Goal: Task Accomplishment & Management: Complete application form

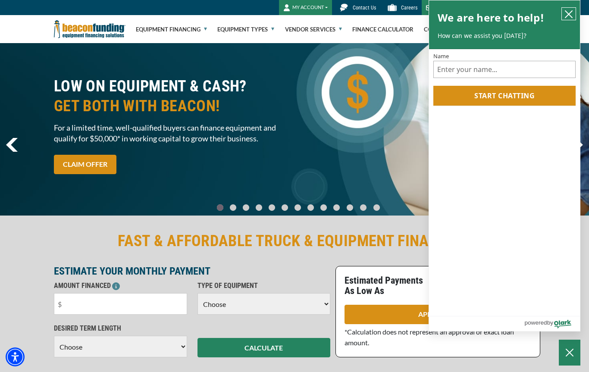
click at [572, 12] on icon "close chatbox" at bounding box center [568, 14] width 9 height 9
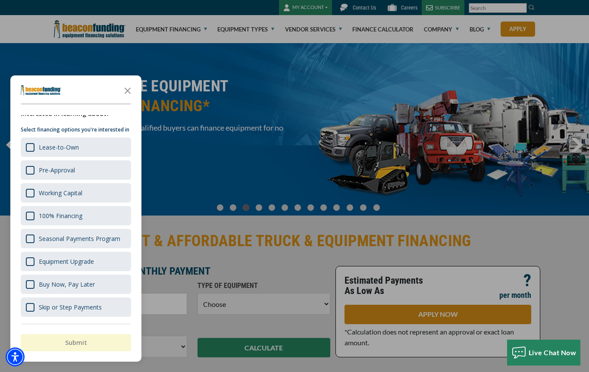
scroll to position [16, 0]
click at [28, 271] on div "Equipment Upgrade" at bounding box center [76, 261] width 110 height 19
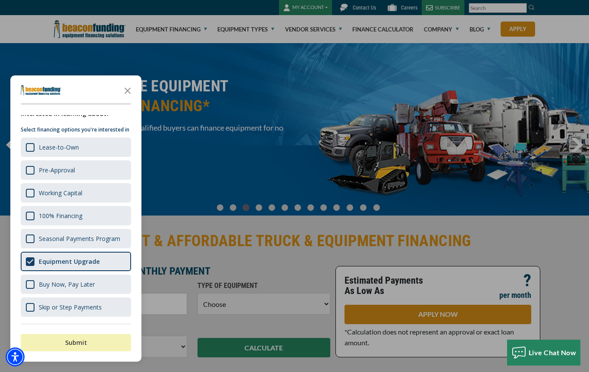
click at [55, 345] on button "Submit" at bounding box center [76, 342] width 110 height 17
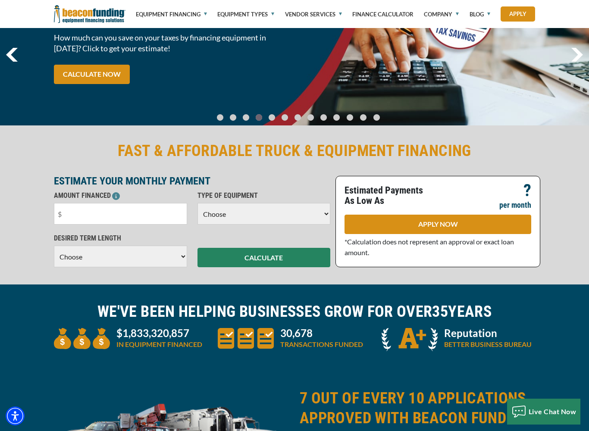
scroll to position [90, 0]
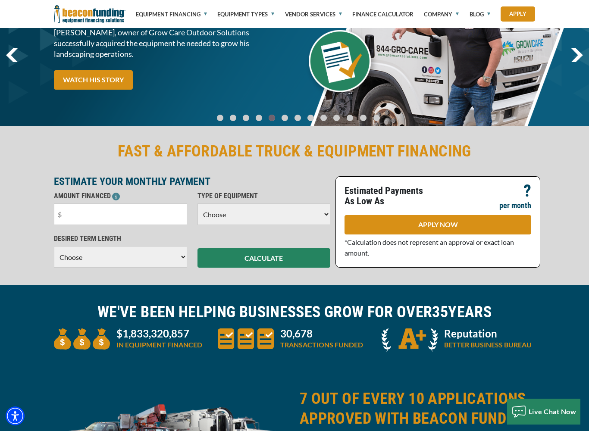
click at [71, 217] on input "text" at bounding box center [120, 214] width 133 height 22
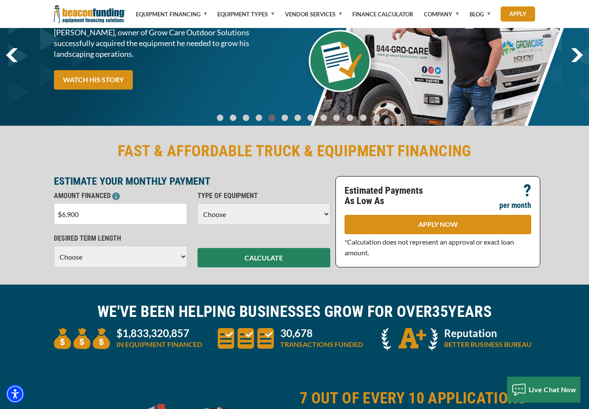
type input "$69,000"
click at [325, 213] on select "Choose Backhoe Boom/Bucket Truck Chipper Commercial Mower Crane DTG/DTF Printin…" at bounding box center [263, 214] width 133 height 22
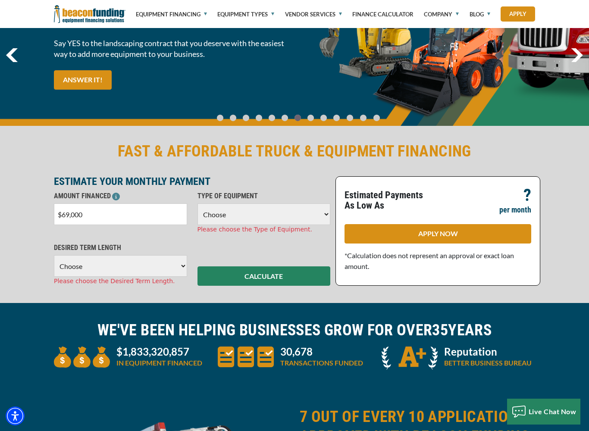
select select "13"
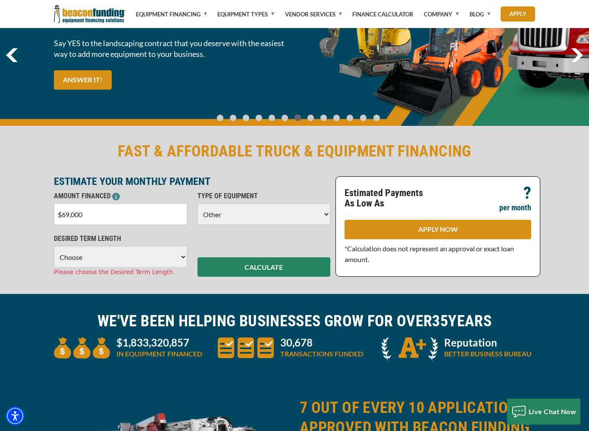
click at [178, 261] on select "Choose 36 Months 48 Months 60 Months" at bounding box center [120, 257] width 133 height 22
select select "60"
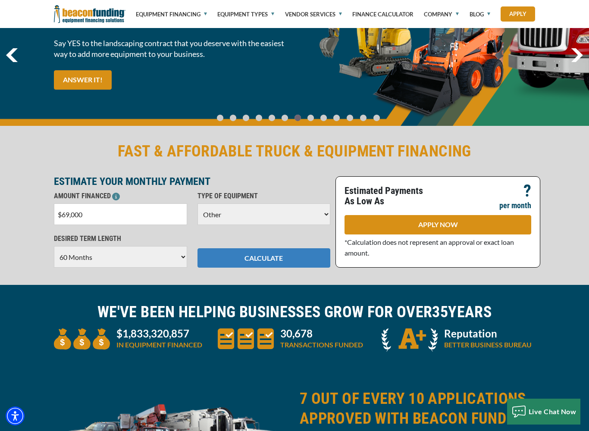
click at [297, 259] on button "CALCULATE" at bounding box center [263, 257] width 133 height 19
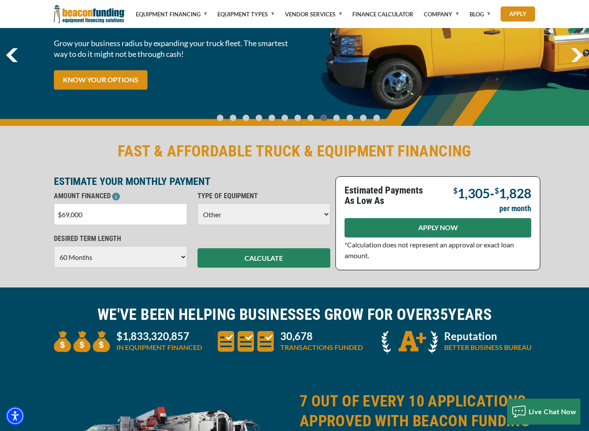
click at [456, 229] on link "APPLY NOW" at bounding box center [437, 227] width 187 height 19
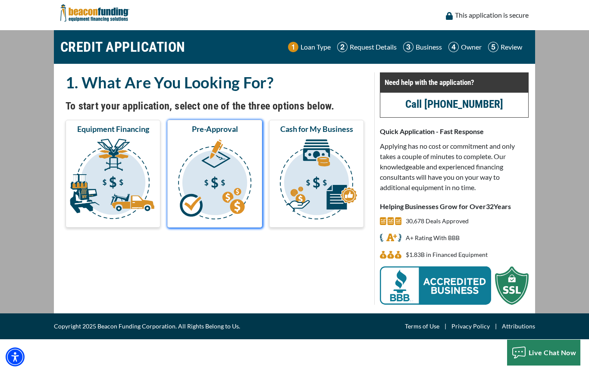
click at [212, 184] on img "submit" at bounding box center [214, 180] width 91 height 86
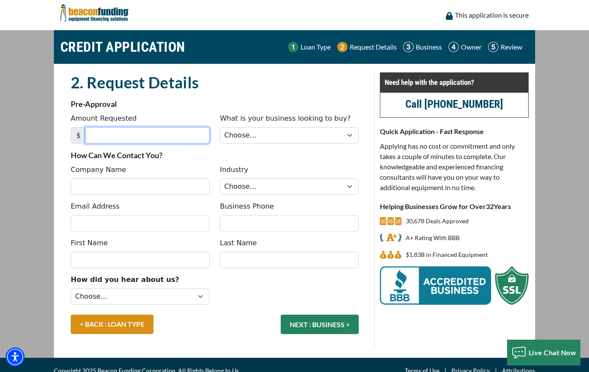
click at [171, 135] on input "Amount Requested" at bounding box center [147, 135] width 124 height 16
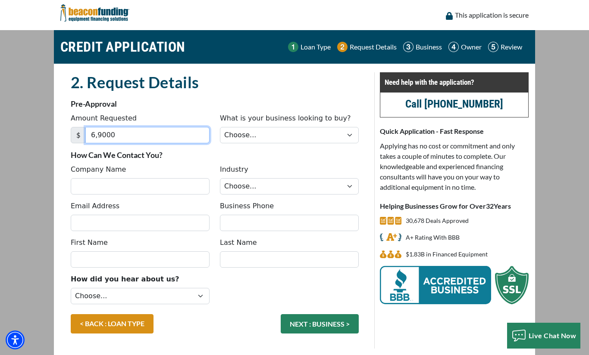
type input "69,000"
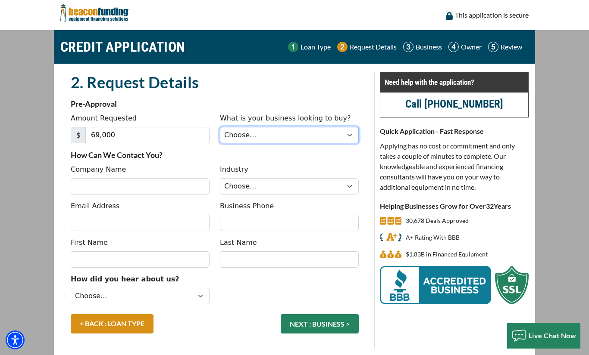
click at [348, 139] on select "Choose... Backhoe Boom/Bucket Truck Chipper Commercial Mower Crane DTG/DTF Prin…" at bounding box center [289, 135] width 139 height 16
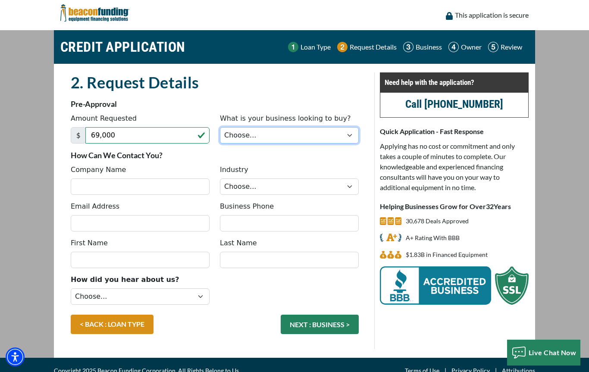
select select "13"
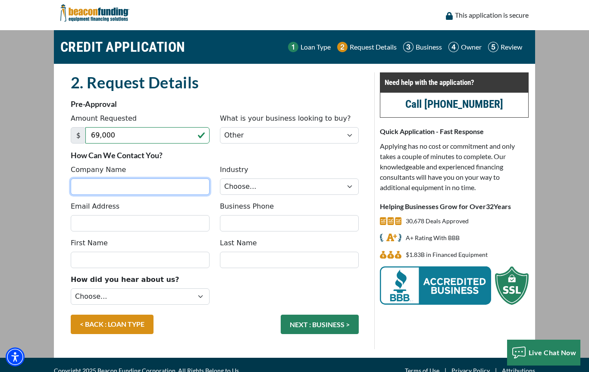
click at [195, 191] on input "Company Name" at bounding box center [140, 186] width 139 height 16
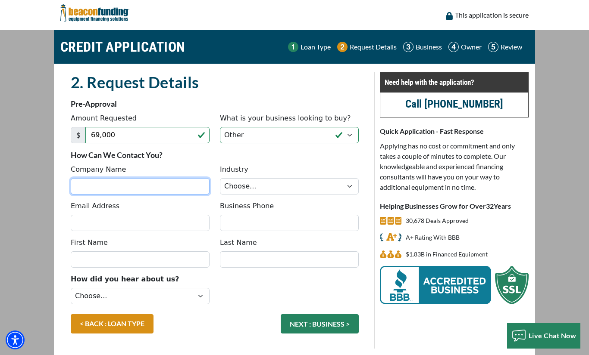
type input "V"
type input "InFlight Ventures LLC"
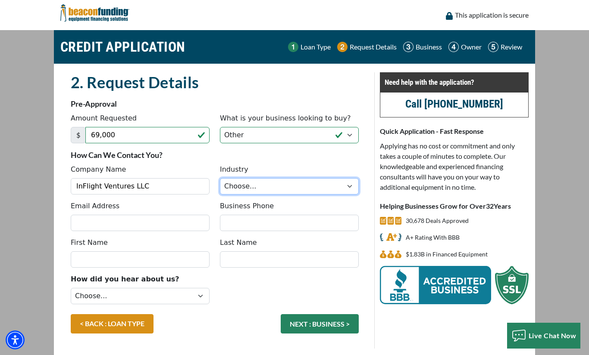
click at [351, 186] on select "Choose... Towing Landscape/Hardscape Decorated Apparel Septic Light Constructio…" at bounding box center [289, 186] width 139 height 16
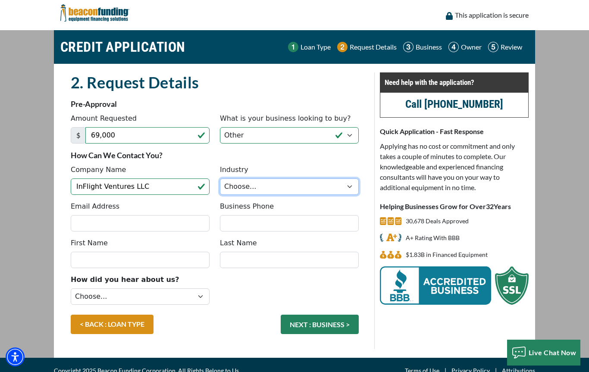
select select "5"
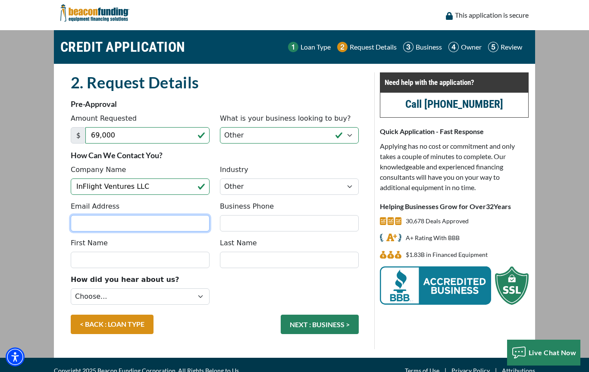
click at [182, 228] on input "Email Address" at bounding box center [140, 223] width 139 height 16
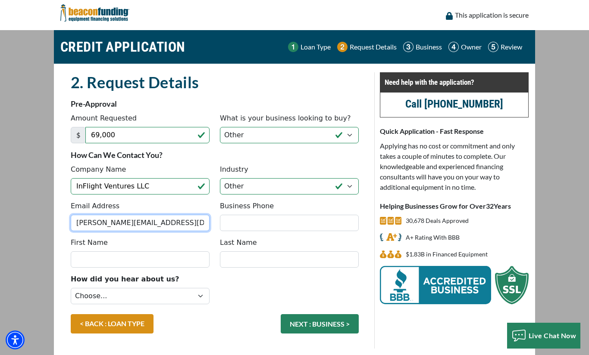
type input "[PERSON_NAME][EMAIL_ADDRESS][DOMAIN_NAME]"
click at [333, 231] on input "Business Phone" at bounding box center [289, 223] width 139 height 16
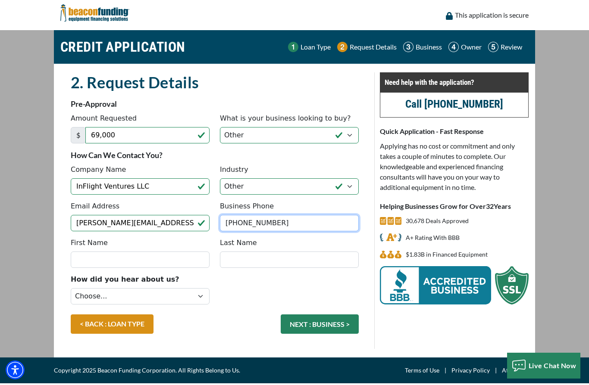
type input "(805) 515-3916"
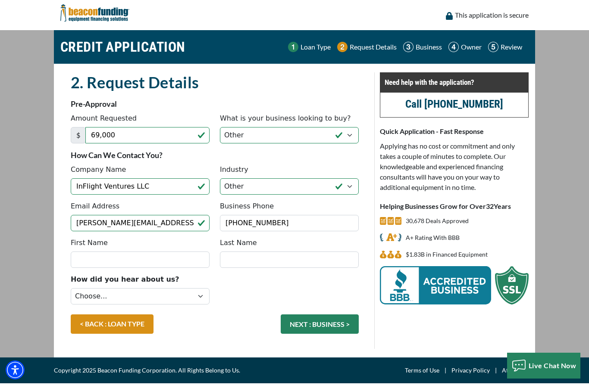
click at [200, 262] on input "First Name" at bounding box center [140, 260] width 139 height 16
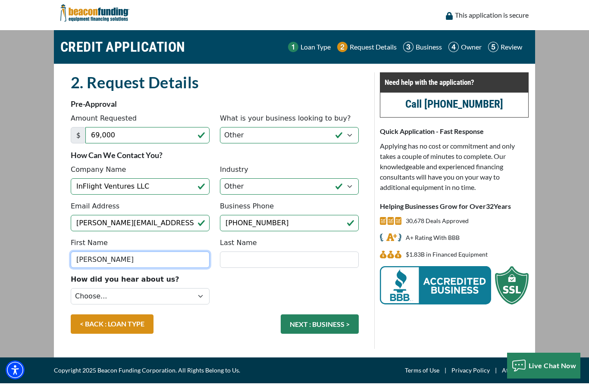
type input "[PERSON_NAME]"
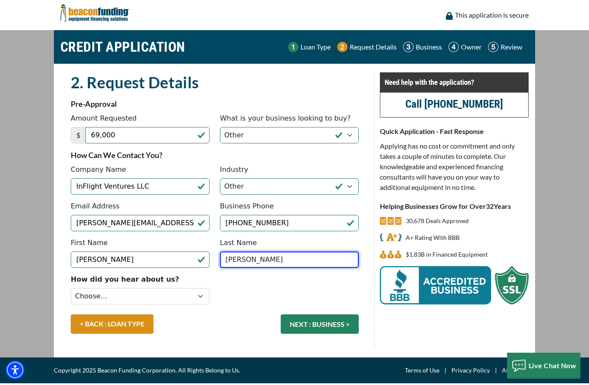
type input "[PERSON_NAME]"
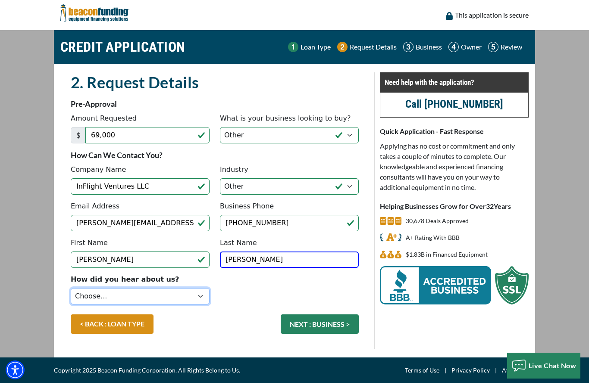
click at [200, 297] on select "Choose... Internet Search Vendor Referral Word of Mouth Client Referral Email E…" at bounding box center [140, 296] width 139 height 16
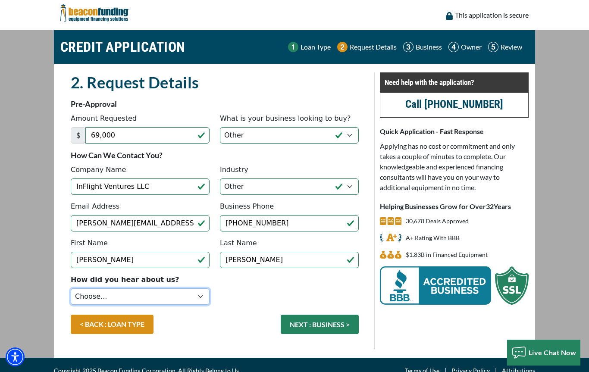
select select "5"
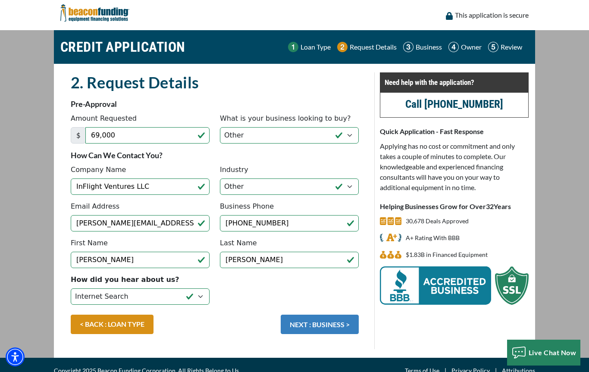
click at [335, 322] on button "NEXT : BUSINESS >" at bounding box center [320, 324] width 78 height 19
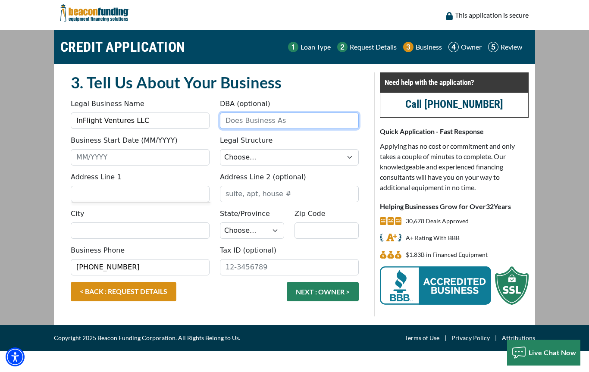
click at [330, 120] on input "DBA (optional)" at bounding box center [289, 120] width 139 height 16
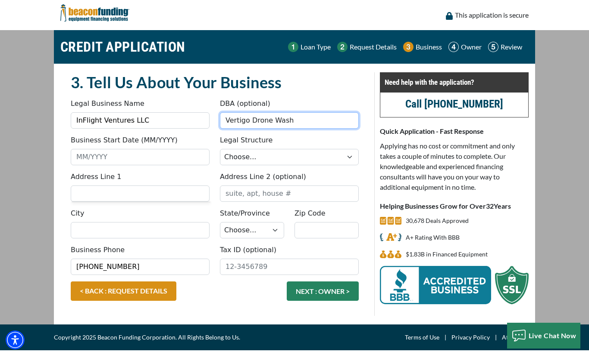
type input "Vertigo Drone Wash"
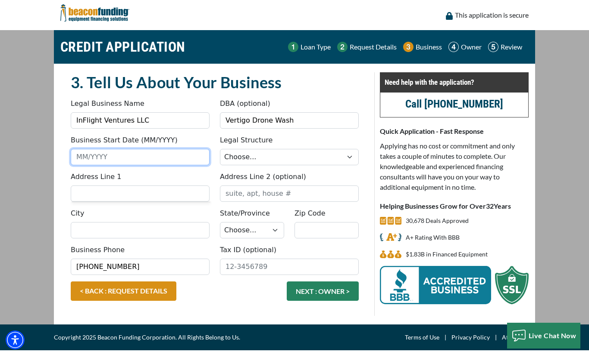
click at [189, 152] on input "Business Start Date (MM/YYYY)" at bounding box center [140, 157] width 139 height 16
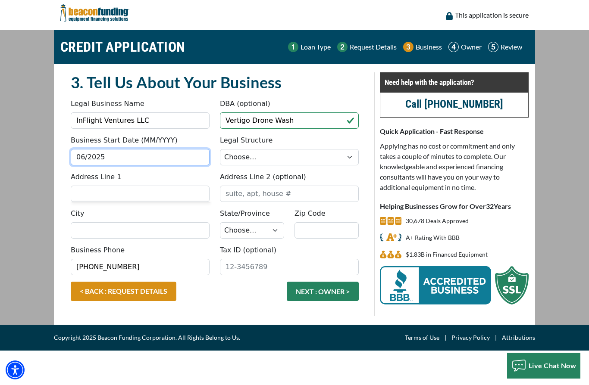
type input "06/2025"
click at [335, 157] on select "Choose... Corporation LLC LLP Municipality Non-Profit Partnership Proprietorship" at bounding box center [289, 157] width 139 height 16
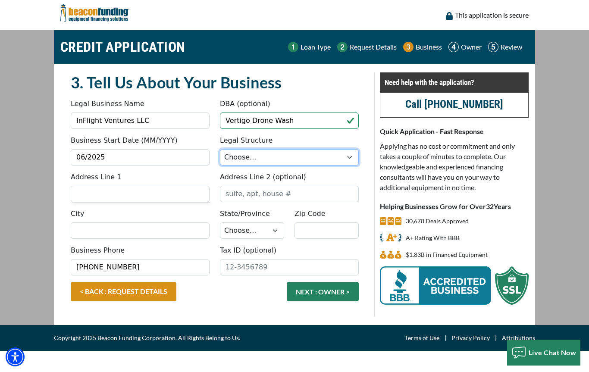
select select "2"
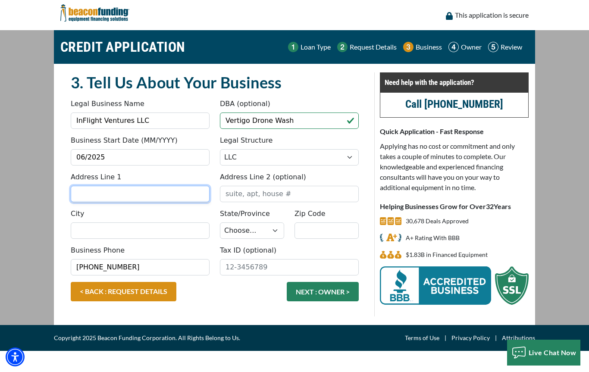
click at [204, 194] on input "Address Line 1" at bounding box center [140, 194] width 139 height 16
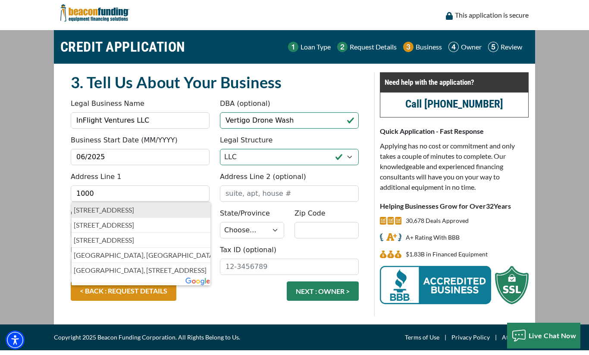
click at [195, 212] on p "1000 Town Center Drive, Oxnard, CA, USA" at bounding box center [141, 210] width 134 height 10
type input "1000 Town Center Drive"
type input "Oxnard"
select select "6"
type input "93036"
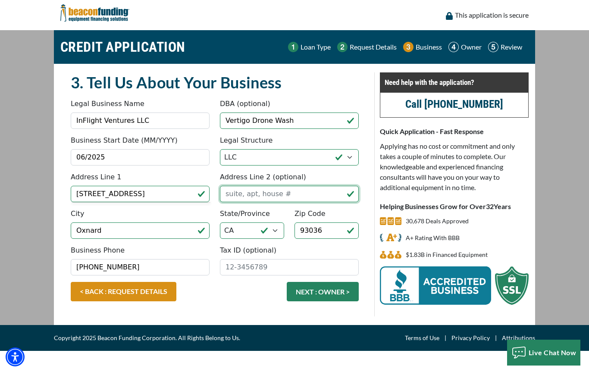
click at [284, 202] on input "Address Line 2 (optional)" at bounding box center [289, 194] width 139 height 16
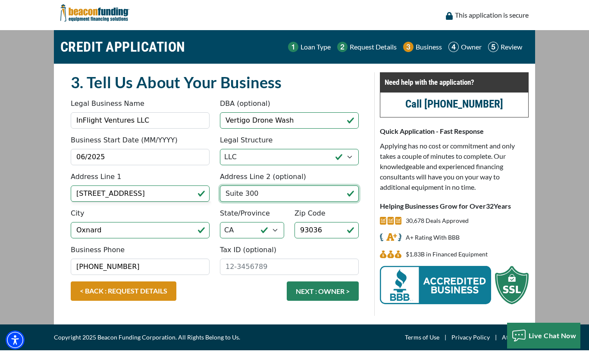
type input "Suite 300"
click at [265, 265] on input "Tax ID (optional)" at bounding box center [289, 267] width 139 height 16
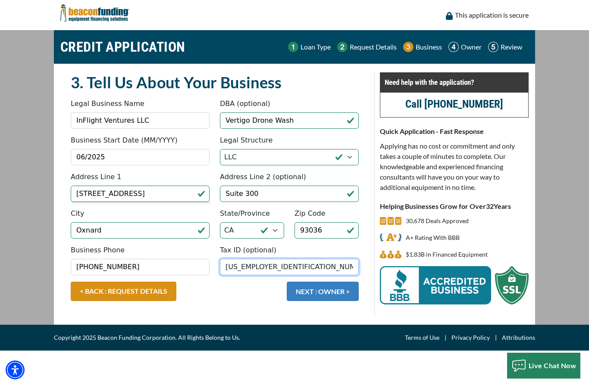
type input "39-2930700"
click at [333, 293] on button "NEXT : OWNER >" at bounding box center [323, 291] width 72 height 19
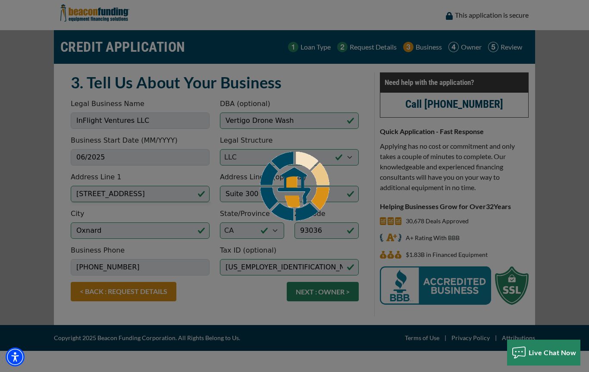
click at [348, 293] on div at bounding box center [294, 186] width 589 height 372
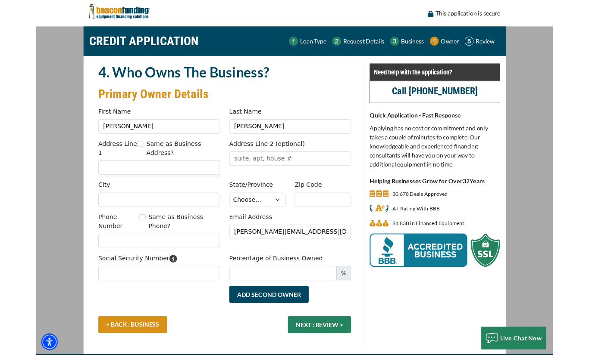
scroll to position [28, 0]
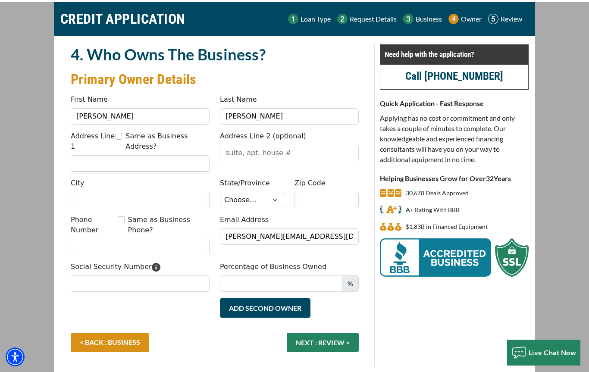
click at [187, 171] on input "Address Line 1" at bounding box center [140, 163] width 139 height 16
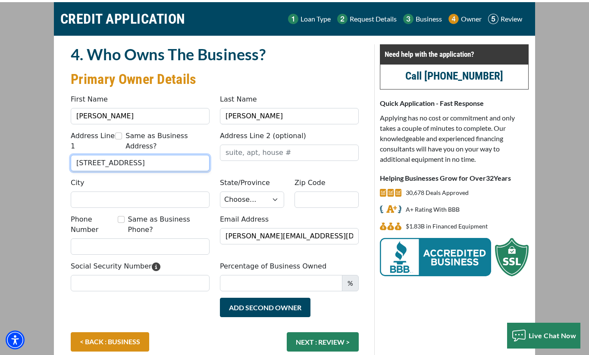
type input "[STREET_ADDRESS]"
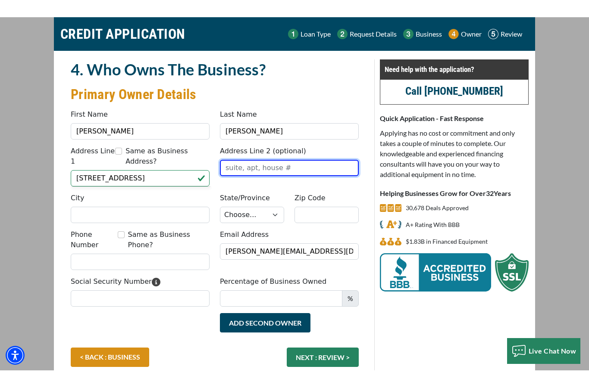
scroll to position [28, 0]
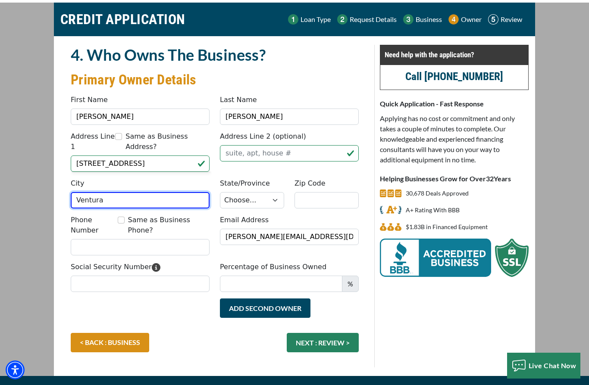
type input "Ventura"
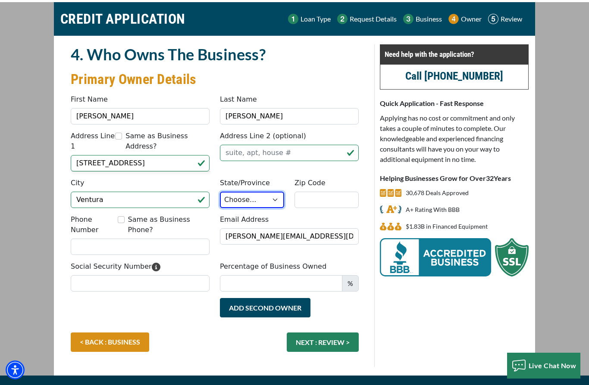
scroll to position [28, 0]
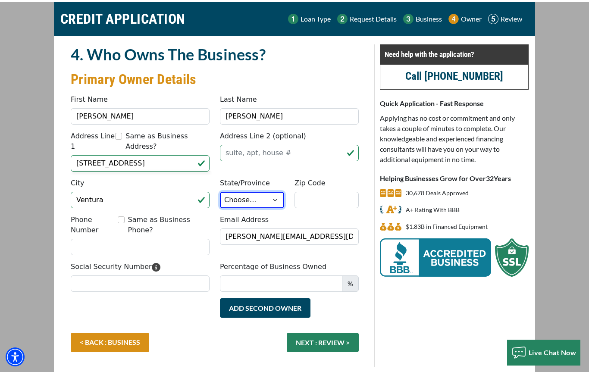
select select "6"
click at [334, 206] on input "Zip Code" at bounding box center [326, 200] width 64 height 16
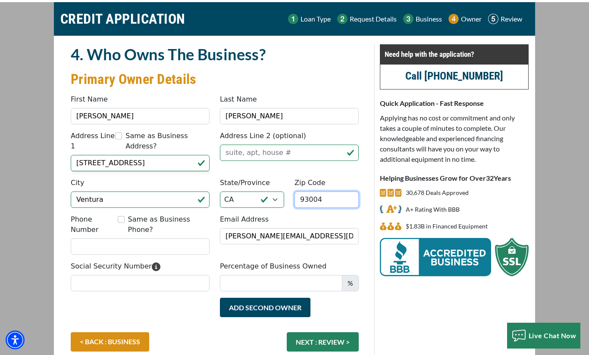
type input "93004"
click at [192, 252] on input "Phone Number" at bounding box center [140, 247] width 139 height 16
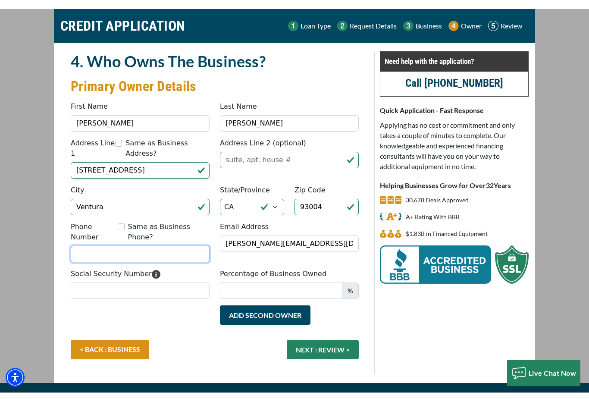
scroll to position [28, 0]
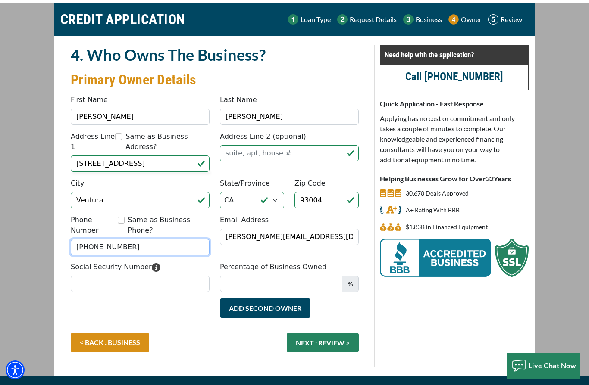
type input "[PHONE_NUMBER]"
click at [198, 286] on input "Social Security Number" at bounding box center [140, 284] width 139 height 16
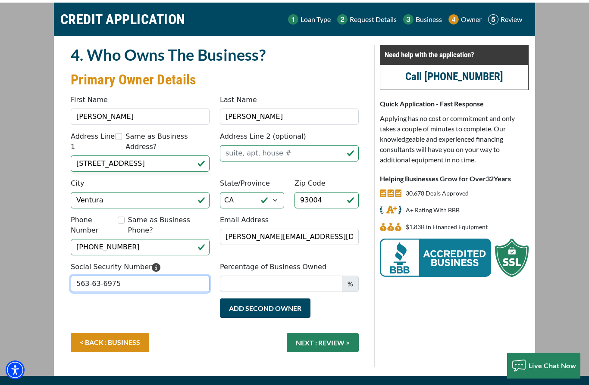
type input "563-63-6975"
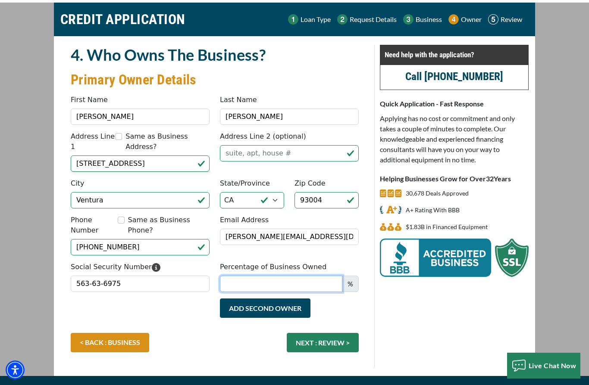
click at [314, 291] on input "Percentage of Business Owned" at bounding box center [281, 284] width 122 height 16
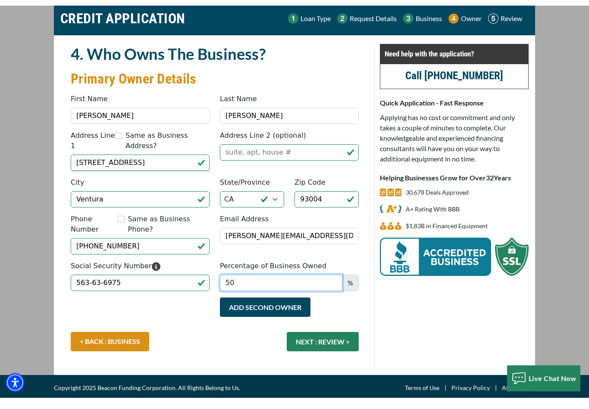
scroll to position [20, 0]
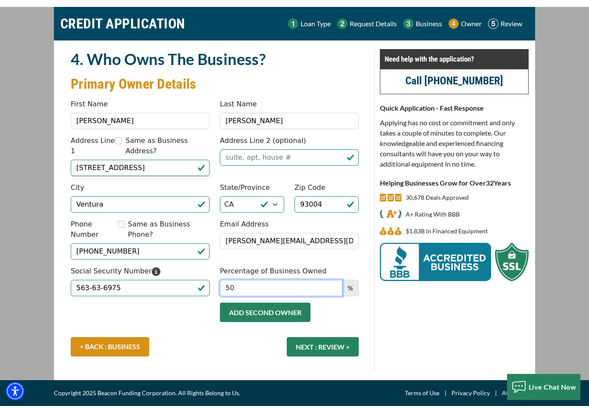
type input "50"
click at [296, 315] on button "Add Second Owner" at bounding box center [265, 315] width 90 height 19
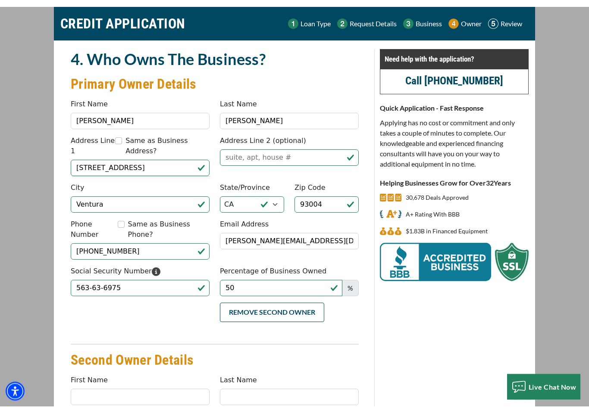
scroll to position [23, 0]
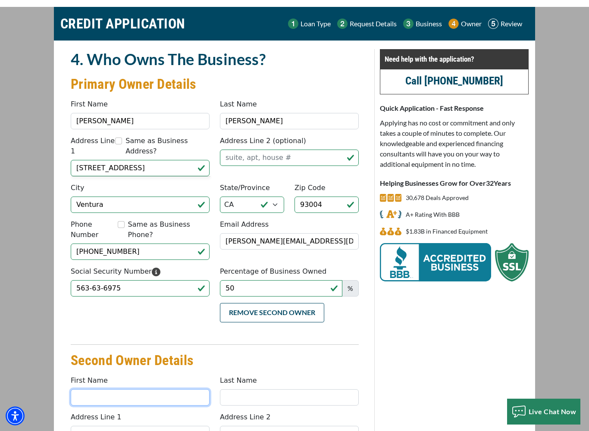
click at [199, 371] on input "First Name" at bounding box center [140, 397] width 139 height 16
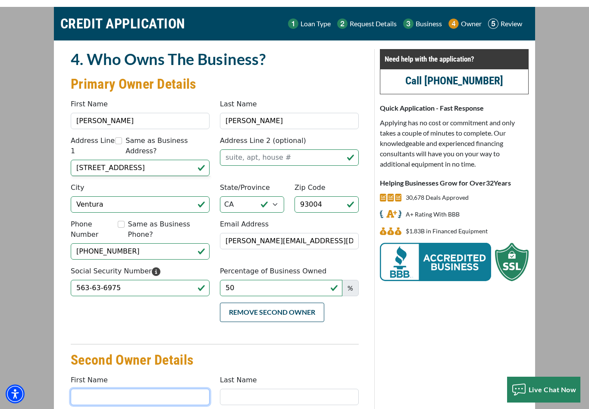
scroll to position [212, 0]
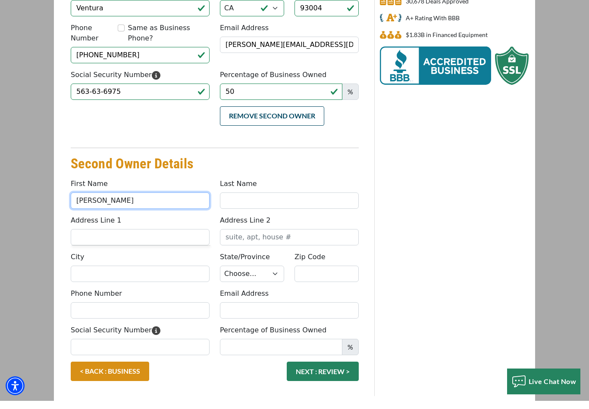
type input "Mary"
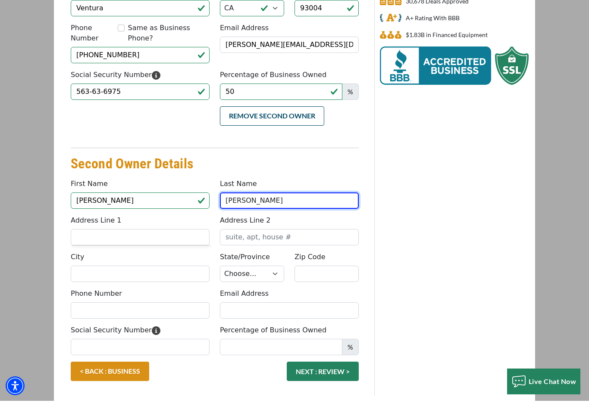
type input "[PERSON_NAME]"
click at [197, 237] on input "Address Line 1" at bounding box center [140, 245] width 139 height 16
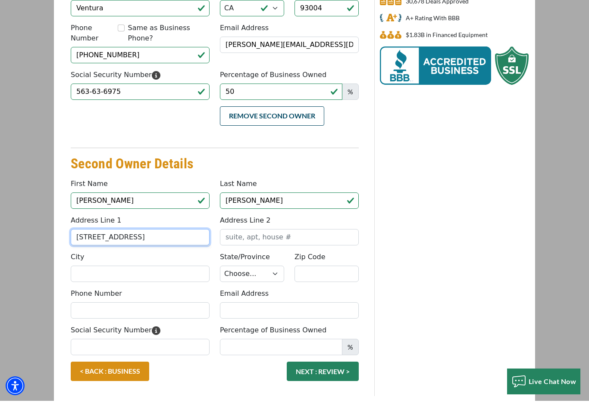
type input "5591 Harbour Pointe Ave"
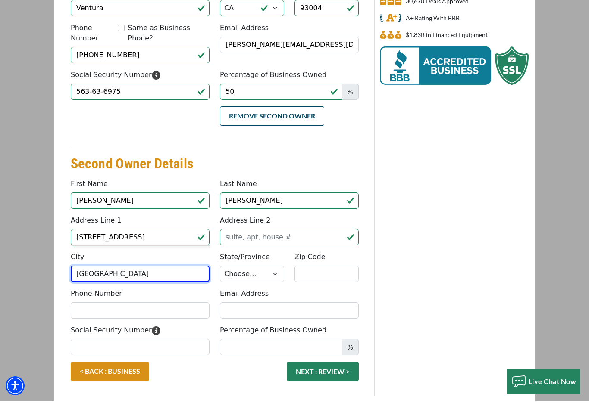
type input "Las Vegas"
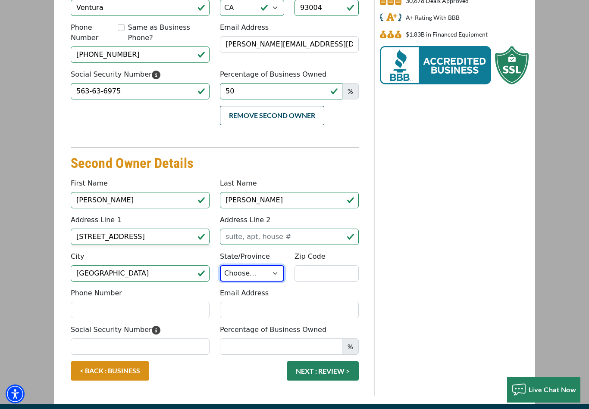
scroll to position [220, 0]
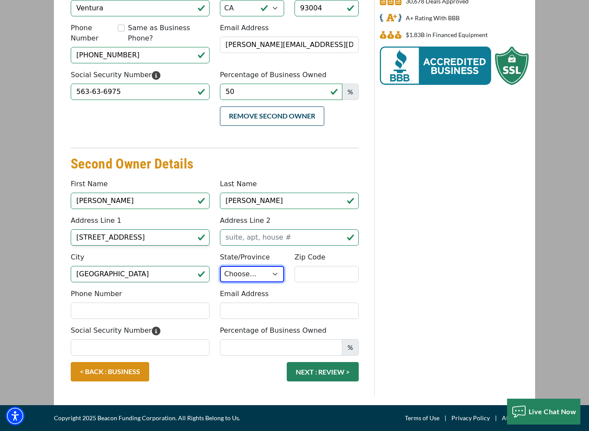
select select "29"
click at [330, 276] on input "Zip Code" at bounding box center [326, 274] width 64 height 16
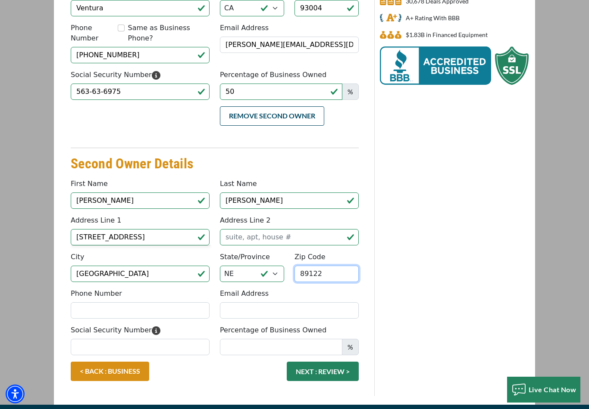
type input "89122"
click at [88, 310] on input "Phone Number" at bounding box center [140, 310] width 139 height 16
type input "[PHONE_NUMBER]"
click at [299, 312] on input "Email Address" at bounding box center [289, 310] width 139 height 16
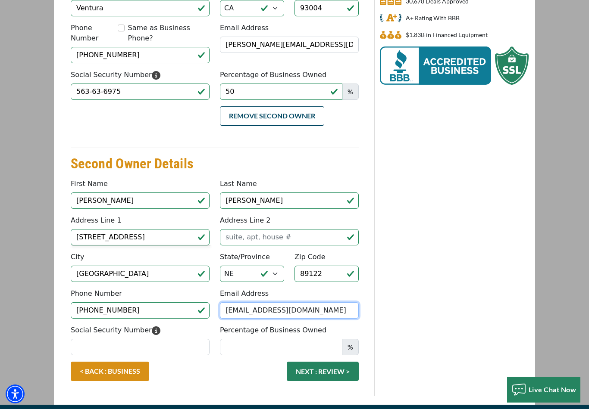
type input "[EMAIL_ADDRESS][DOMAIN_NAME]"
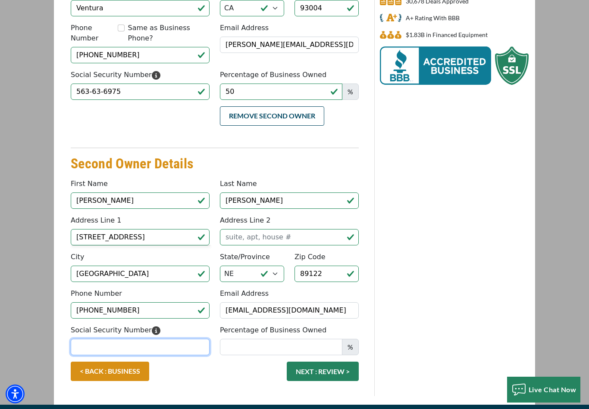
click at [180, 346] on input "Social Security Number" at bounding box center [140, 347] width 139 height 16
type input "531-58-8438"
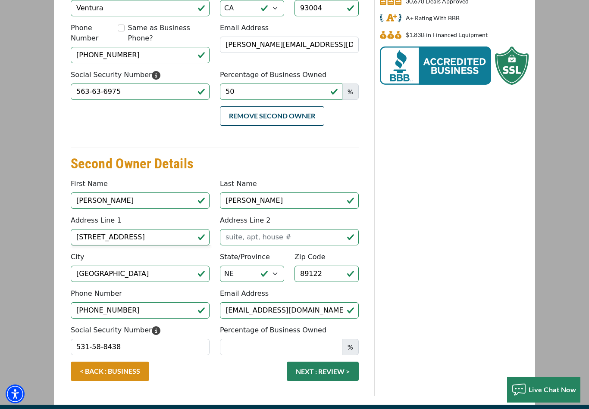
click at [333, 353] on input "Percentage of Business Owned" at bounding box center [281, 347] width 122 height 16
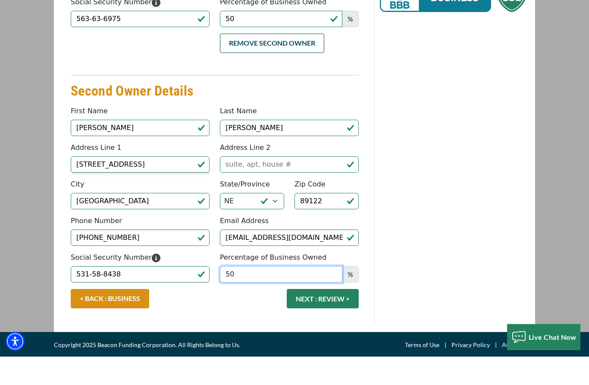
scroll to position [265, 0]
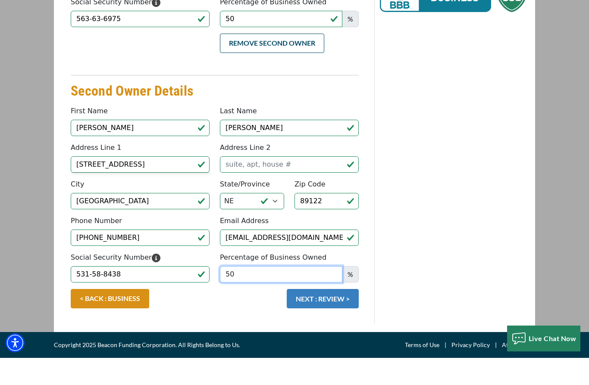
type input "50"
click at [337, 316] on button "NEXT : REVIEW >" at bounding box center [323, 325] width 72 height 19
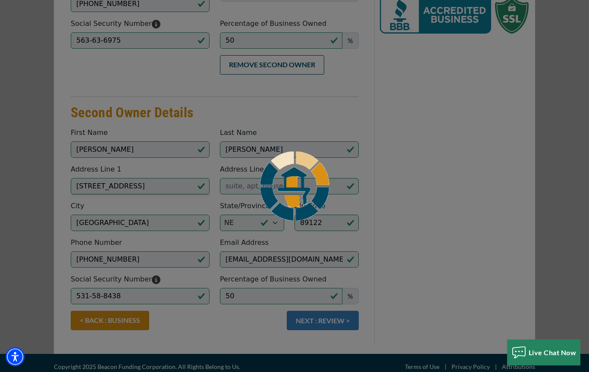
scroll to position [279, 0]
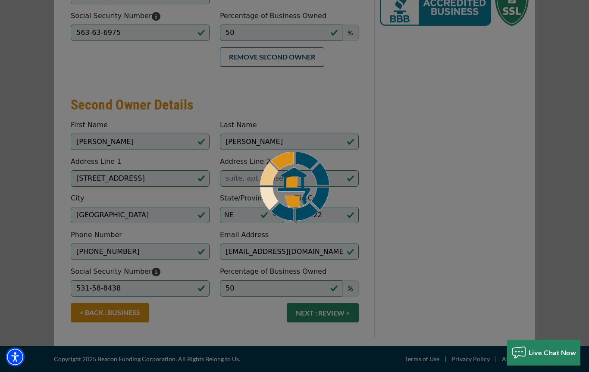
click at [341, 315] on div at bounding box center [294, 186] width 589 height 372
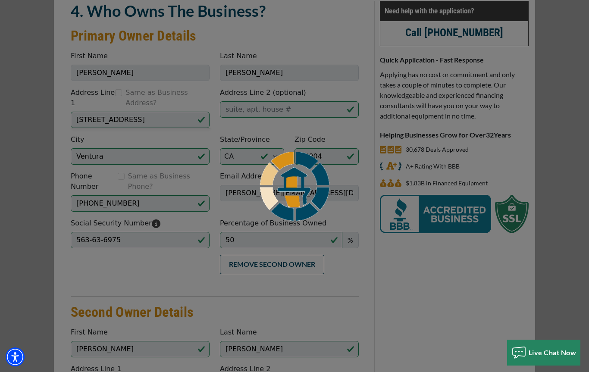
scroll to position [0, 0]
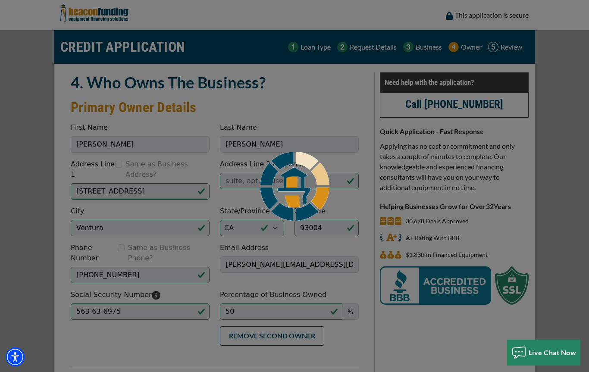
click at [448, 3] on div at bounding box center [294, 186] width 589 height 372
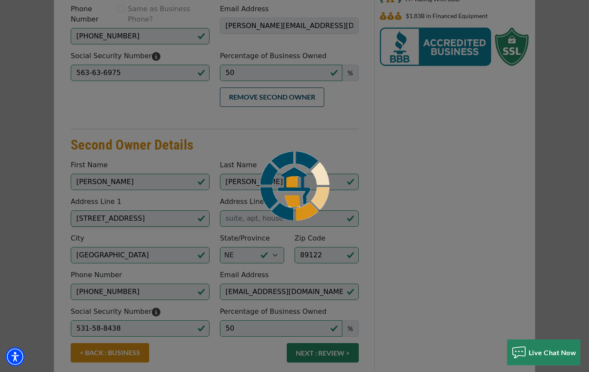
scroll to position [279, 0]
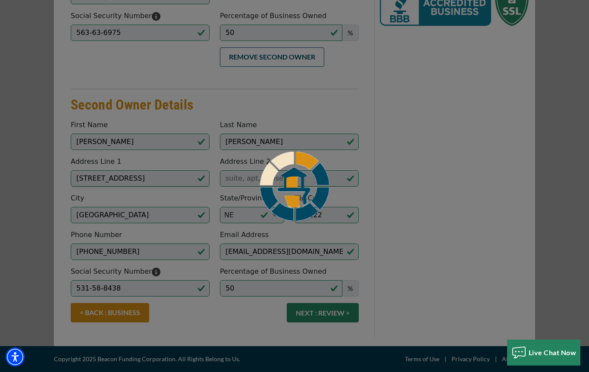
click at [425, 265] on div at bounding box center [294, 186] width 589 height 372
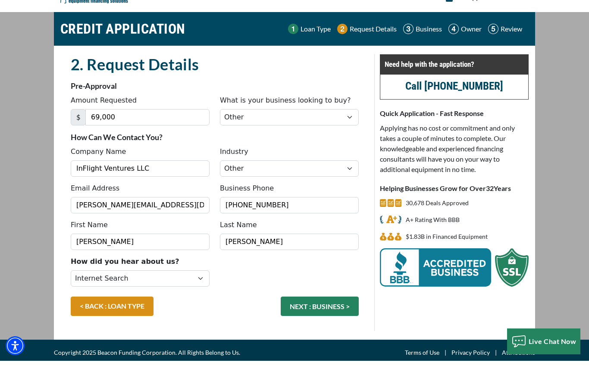
scroll to position [12, 0]
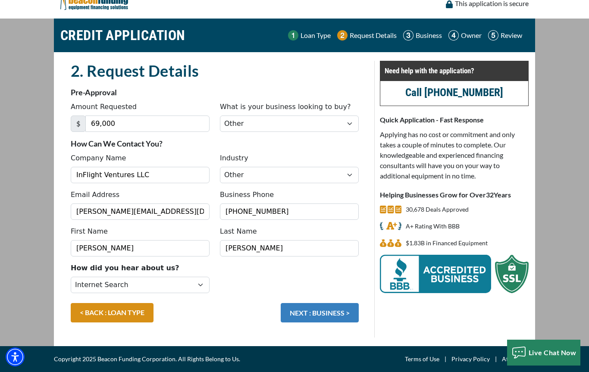
click at [339, 315] on button "NEXT : BUSINESS >" at bounding box center [320, 312] width 78 height 19
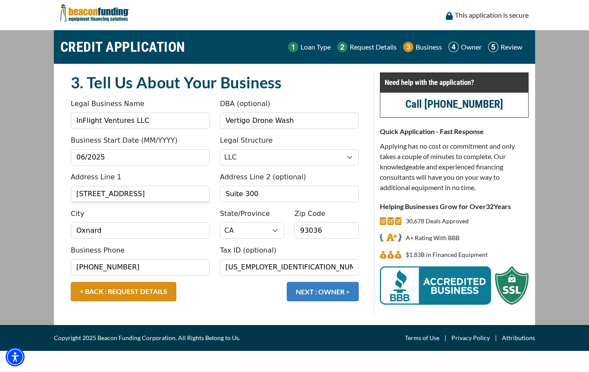
click at [348, 288] on button "NEXT : OWNER >" at bounding box center [323, 291] width 72 height 19
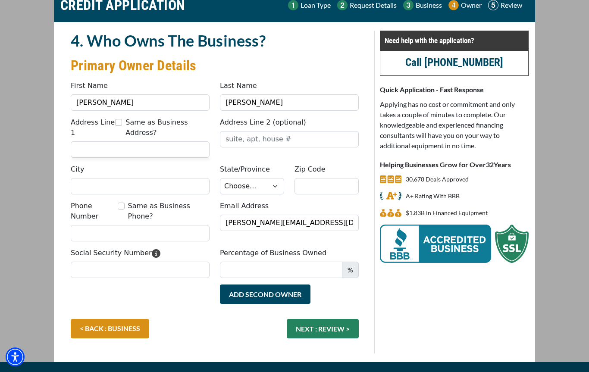
scroll to position [41, 0]
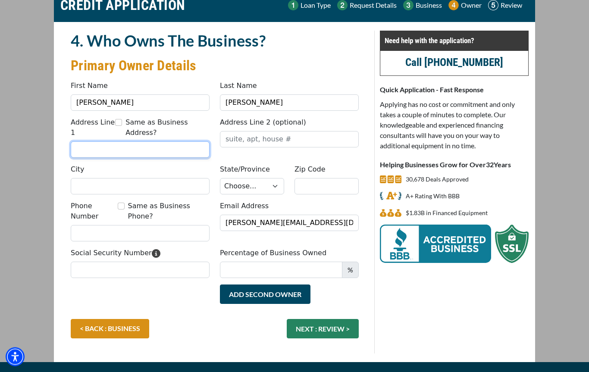
click at [80, 153] on input "Address Line 1" at bounding box center [140, 150] width 139 height 16
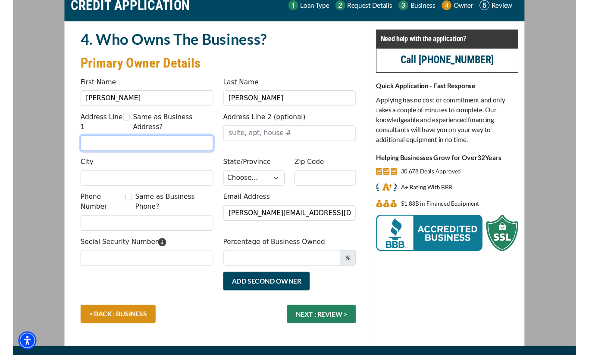
scroll to position [42, 0]
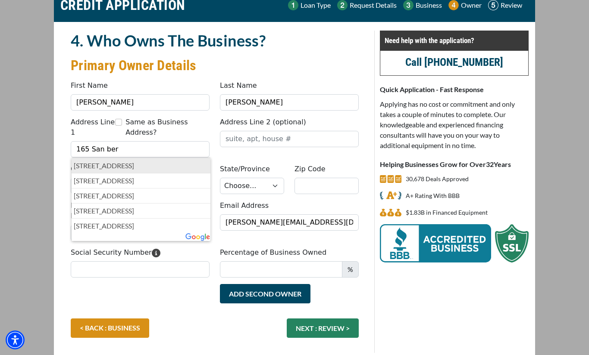
click at [208, 167] on p "165 San Bernardino Avenue, Ventura, CA, USA" at bounding box center [141, 166] width 134 height 10
type input "[STREET_ADDRESS]"
type input "Ventura"
select select "6"
type input "93004"
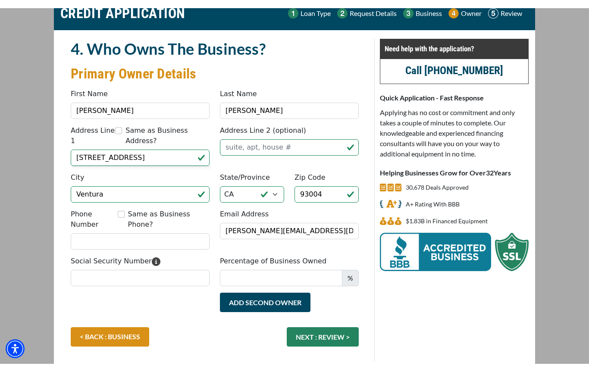
scroll to position [58, 0]
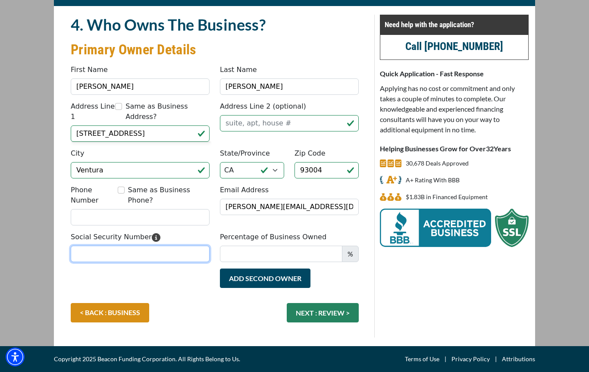
click at [87, 260] on input "Social Security Number" at bounding box center [140, 254] width 139 height 16
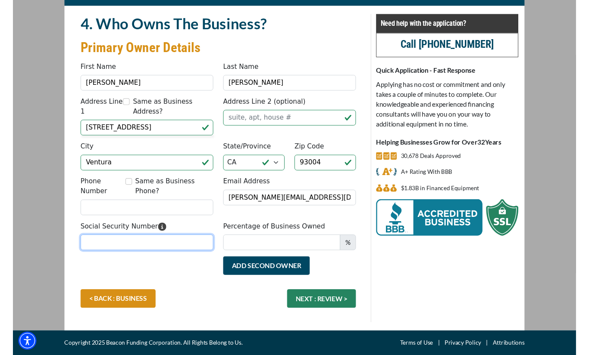
scroll to position [74, 0]
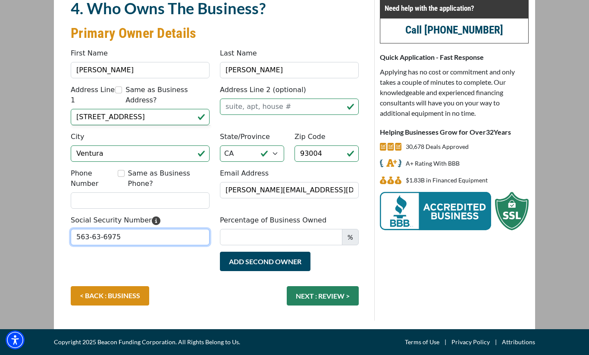
type input "563-63-6975"
click at [319, 244] on input "Percentage of Business Owned" at bounding box center [281, 237] width 122 height 16
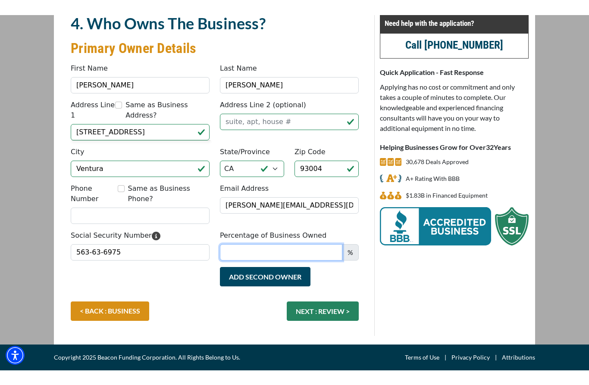
scroll to position [44, 0]
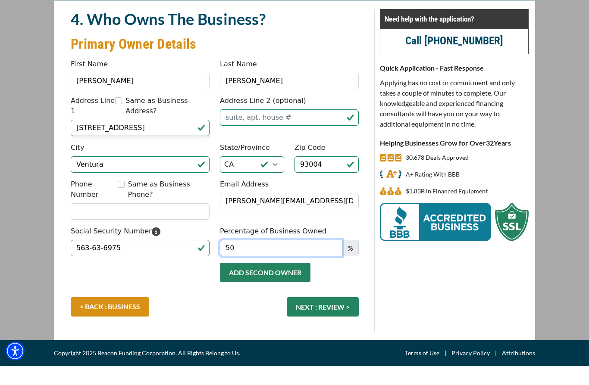
type input "50"
click at [296, 282] on button "Add Second Owner" at bounding box center [265, 291] width 90 height 19
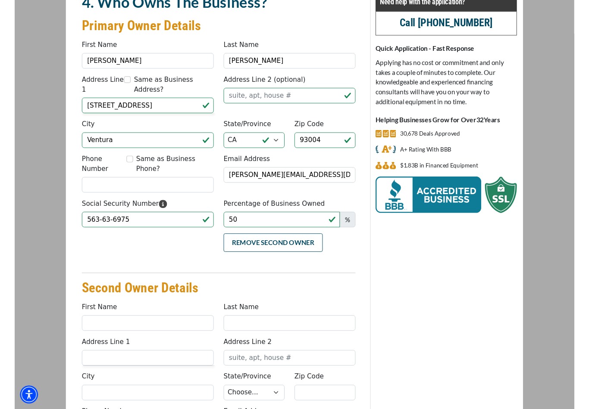
scroll to position [81, 0]
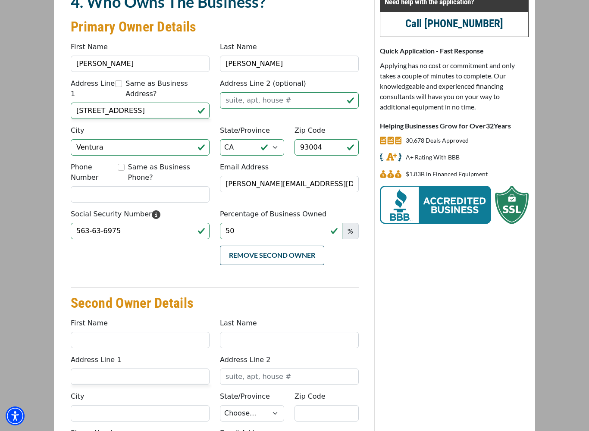
click at [87, 336] on input "First Name" at bounding box center [140, 340] width 139 height 16
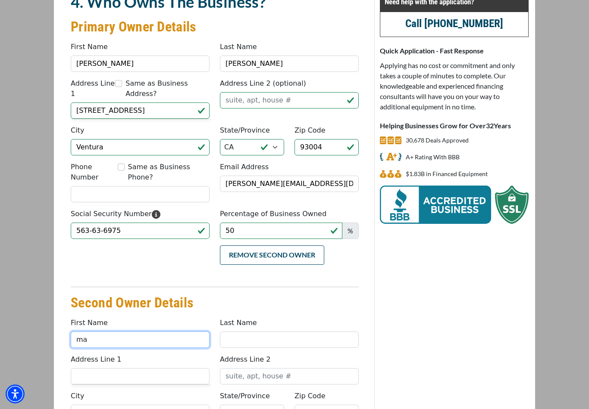
type input "m"
type input "Mary"
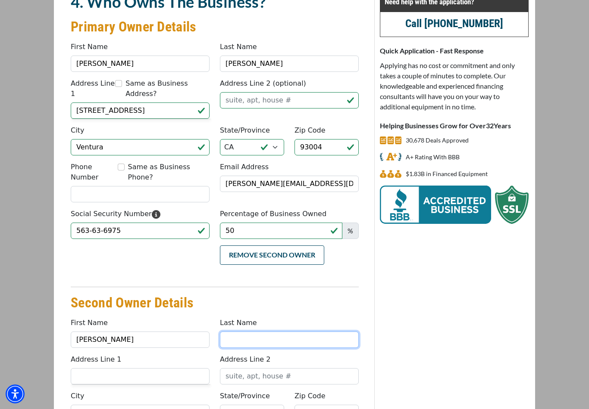
click at [312, 336] on input "Last Name" at bounding box center [289, 340] width 139 height 16
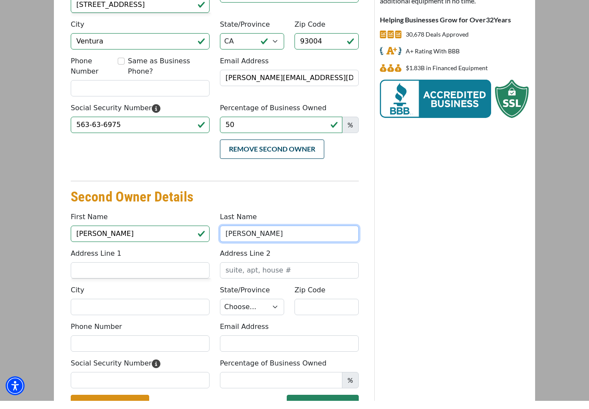
scroll to position [179, 0]
type input "Lopez"
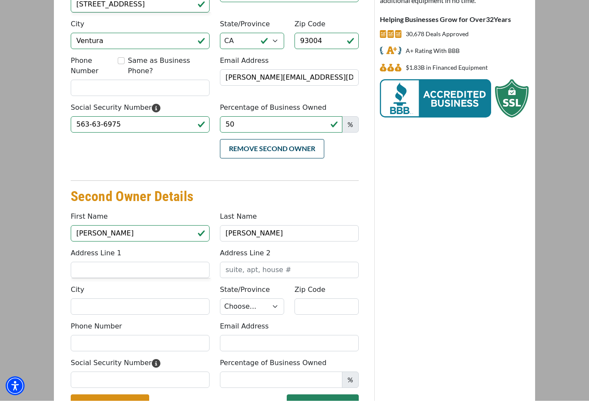
click at [194, 274] on input "Address Line 1" at bounding box center [140, 278] width 139 height 16
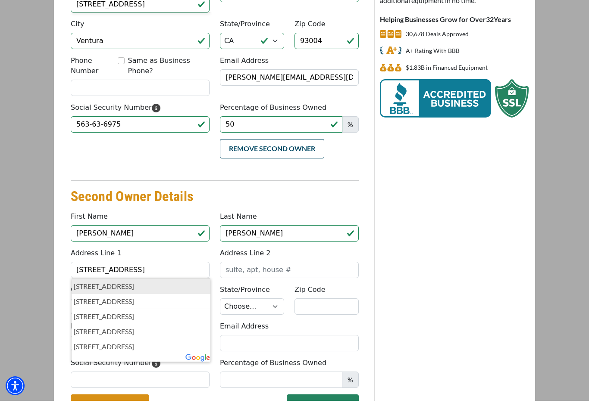
click at [203, 290] on p "5591 Harbour Pointe Avenue, Las Vegas, NV, USA" at bounding box center [141, 295] width 134 height 10
type input "5591 Harbor Pointe Avenue"
type input "Las Vegas"
select select "30"
type input "89122"
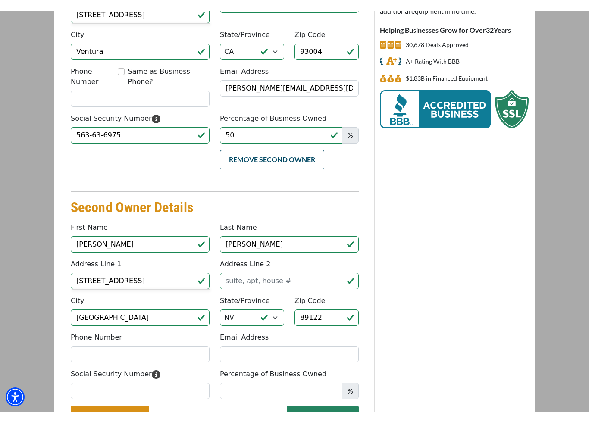
scroll to position [187, 0]
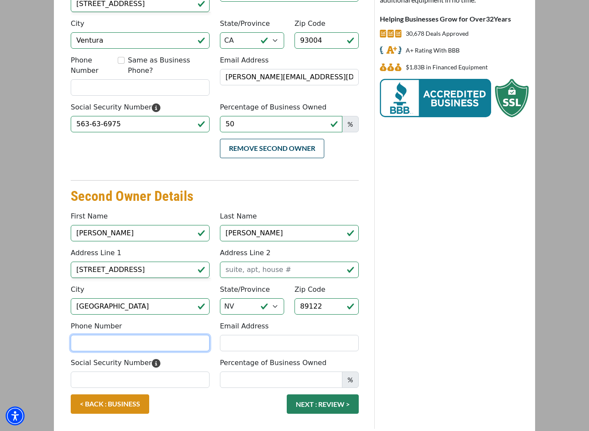
click at [187, 343] on input "Phone Number" at bounding box center [140, 343] width 139 height 16
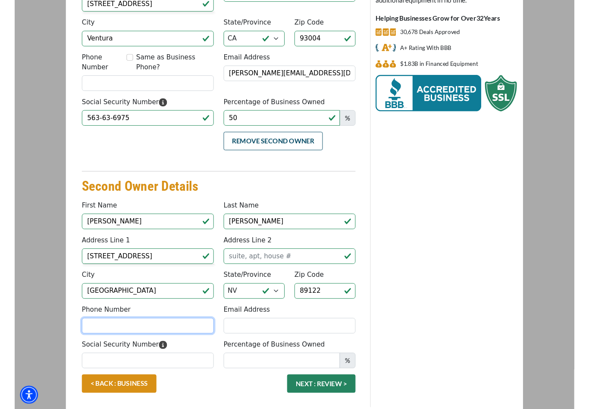
scroll to position [187, 0]
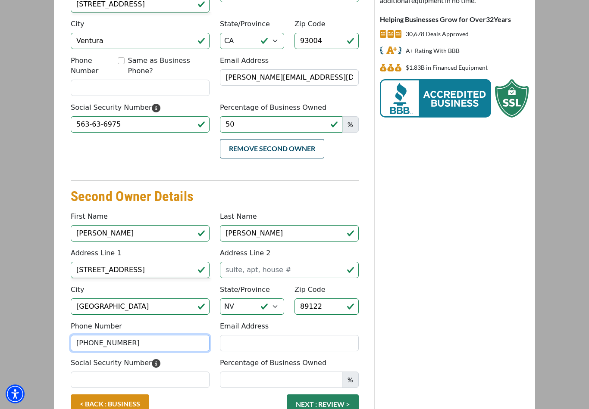
type input "(805) 651-0431"
click at [299, 355] on div "Phone Number (805) 651-0431 Email Address" at bounding box center [214, 339] width 298 height 37
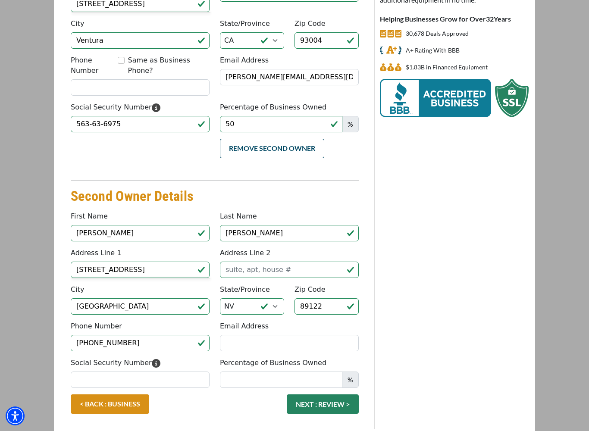
click at [307, 351] on input "Email Address" at bounding box center [289, 343] width 139 height 16
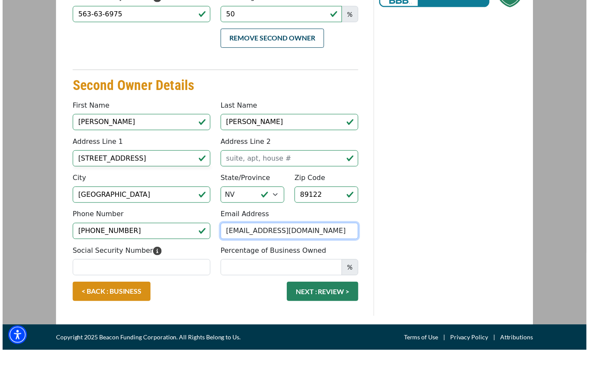
scroll to position [265, 0]
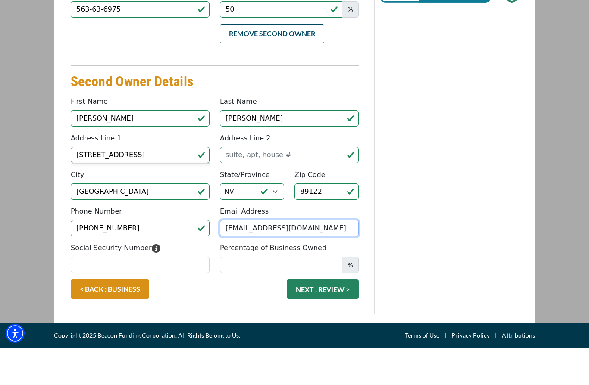
type input "marylop1941@gmail.com"
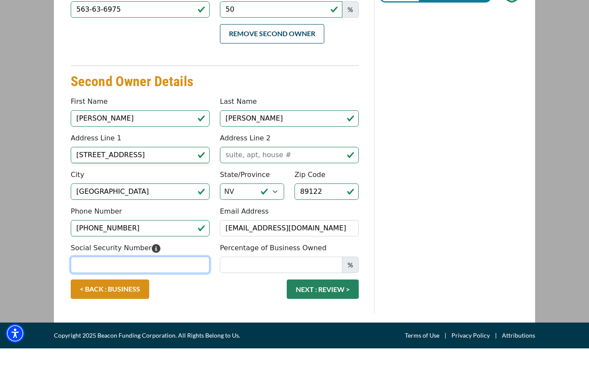
click at [193, 293] on input "Social Security Number" at bounding box center [140, 301] width 139 height 16
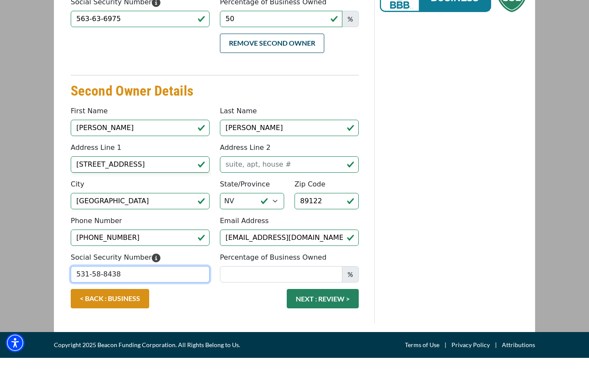
type input "531-58-8438"
click at [312, 293] on input "Percentage of Business Owned" at bounding box center [281, 301] width 122 height 16
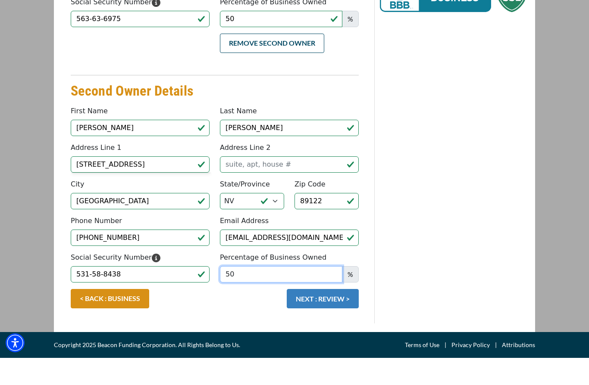
type input "50"
click at [332, 316] on button "NEXT : REVIEW >" at bounding box center [323, 325] width 72 height 19
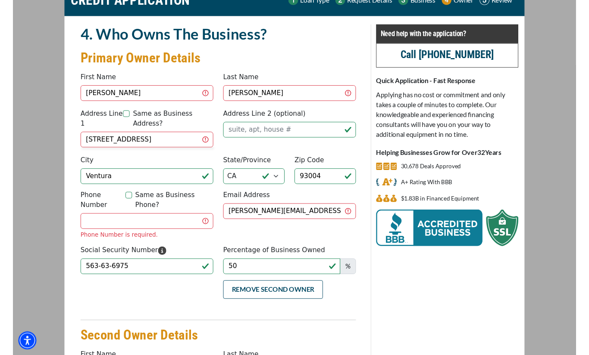
scroll to position [40, 0]
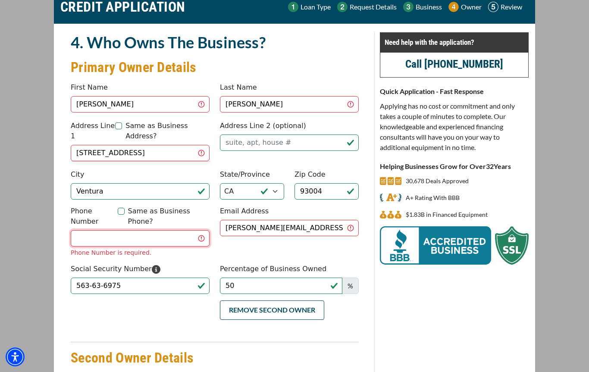
click at [190, 237] on input "Phone Number" at bounding box center [140, 238] width 139 height 16
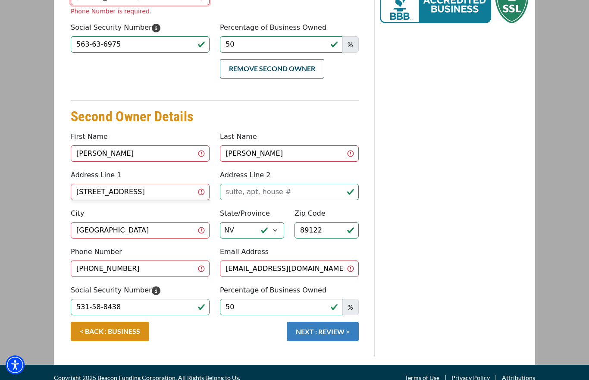
type input "(805) 766-8051"
click at [340, 335] on div "< BACK : BUSINESS NEXT : REVIEW >" at bounding box center [214, 335] width 298 height 28
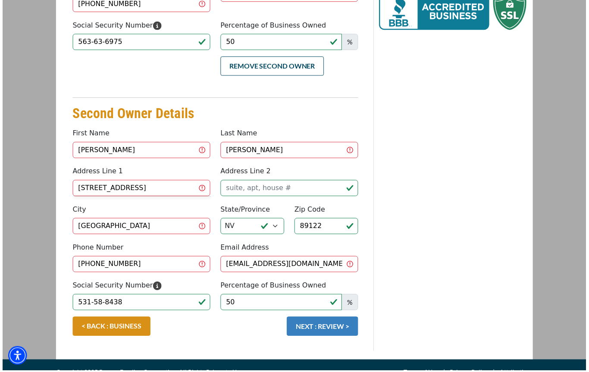
scroll to position [279, 0]
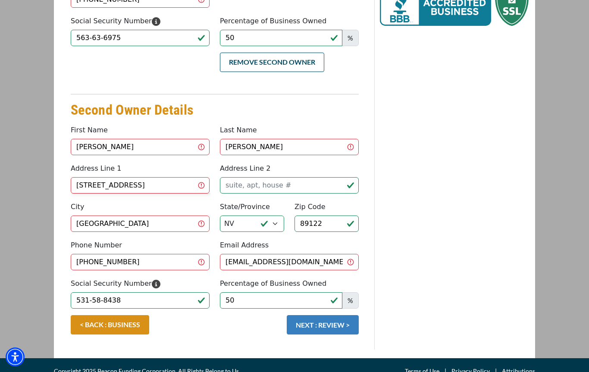
click at [327, 315] on button "NEXT : REVIEW >" at bounding box center [323, 324] width 72 height 19
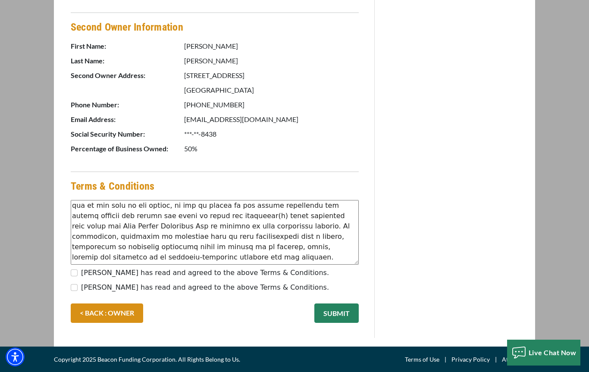
scroll to position [65, 0]
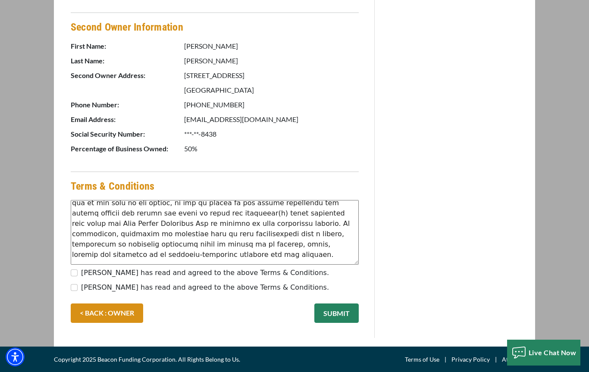
click at [75, 280] on div "[PERSON_NAME] has read and agreed to the above Terms & Conditions." at bounding box center [215, 275] width 288 height 14
click at [81, 272] on label "[PERSON_NAME] has read and agreed to the above Terms & Conditions." at bounding box center [205, 273] width 248 height 10
click at [78, 272] on input "[PERSON_NAME] has read and agreed to the above Terms & Conditions." at bounding box center [74, 272] width 7 height 7
checkbox input "true"
click at [75, 286] on input "[PERSON_NAME] has read and agreed to the above Terms & Conditions." at bounding box center [74, 287] width 7 height 7
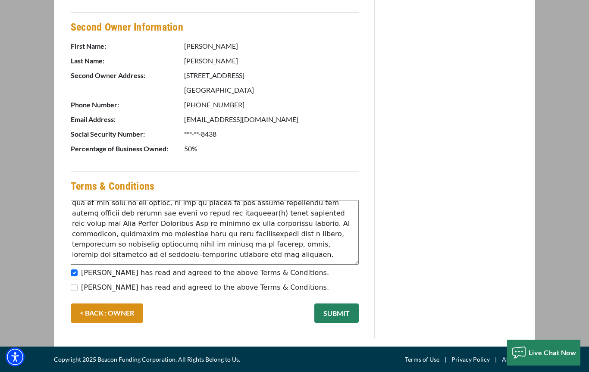
checkbox input "true"
click at [347, 313] on button "SUBMIT" at bounding box center [336, 312] width 44 height 19
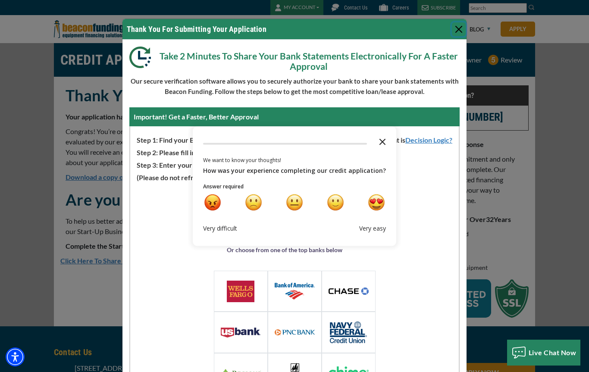
click at [385, 139] on icon "Close the survey" at bounding box center [382, 140] width 17 height 17
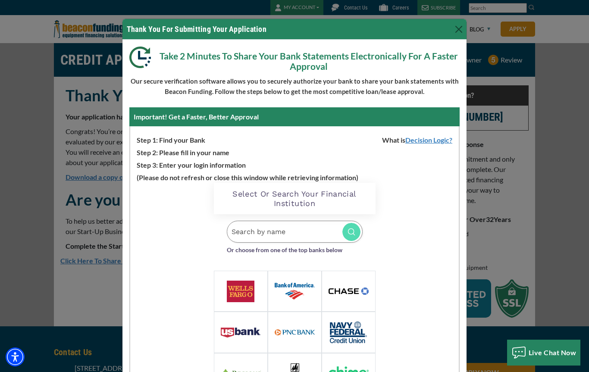
click at [379, 67] on p "Take 2 Minutes To Share Your Bank Statements Electronically For A Faster Approv…" at bounding box center [294, 59] width 330 height 25
click at [460, 32] on button "Close" at bounding box center [459, 29] width 14 height 14
